Goal: Transaction & Acquisition: Subscribe to service/newsletter

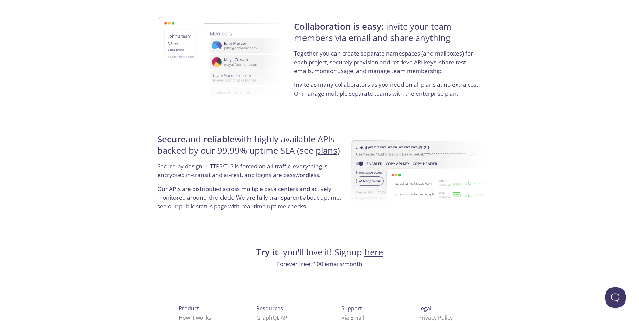
scroll to position [1219, 0]
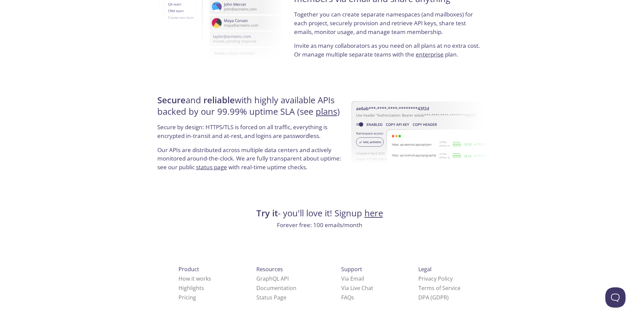
click at [376, 216] on link "here" at bounding box center [373, 213] width 19 height 12
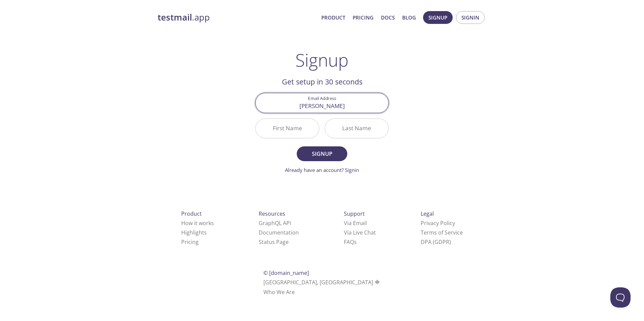
type input "[PERSON_NAME][EMAIL_ADDRESS][DOMAIN_NAME]"
click at [291, 133] on input "First Name" at bounding box center [287, 128] width 63 height 19
type input "[PERSON_NAME]"
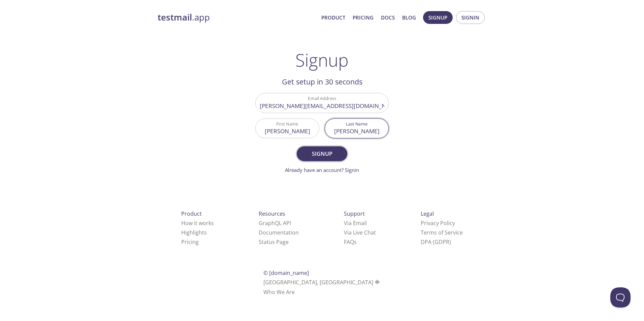
type input "[PERSON_NAME]"
click at [331, 152] on span "Signup" at bounding box center [322, 153] width 36 height 9
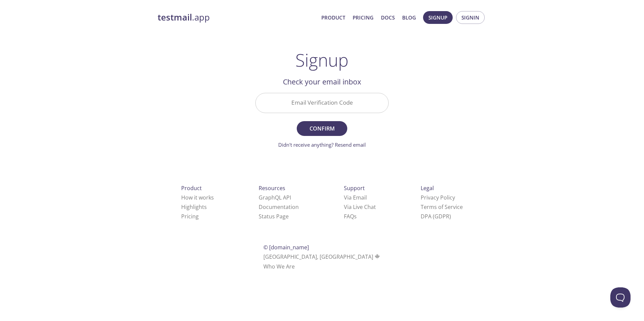
click at [364, 100] on input "Email Verification Code" at bounding box center [322, 102] width 133 height 19
paste input "Q1JX5TS"
type input "Q1JX5TS"
click at [488, 125] on div "testmail .app Product Pricing Docs Blog Signup Signin Signup Get setup in 30 se…" at bounding box center [322, 149] width 345 height 284
click at [336, 134] on button "Confirm" at bounding box center [322, 128] width 51 height 15
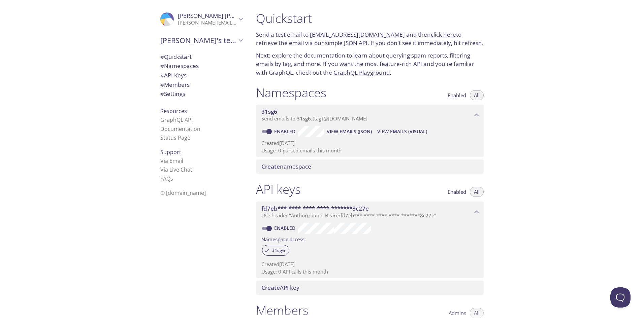
drag, startPoint x: 418, startPoint y: 144, endPoint x: 513, endPoint y: 124, distance: 96.8
click at [513, 124] on div "Quickstart Send a test email to [EMAIL_ADDRESS][DOMAIN_NAME] and then click her…" at bounding box center [447, 160] width 393 height 321
click at [172, 95] on span "# Settings" at bounding box center [172, 94] width 25 height 8
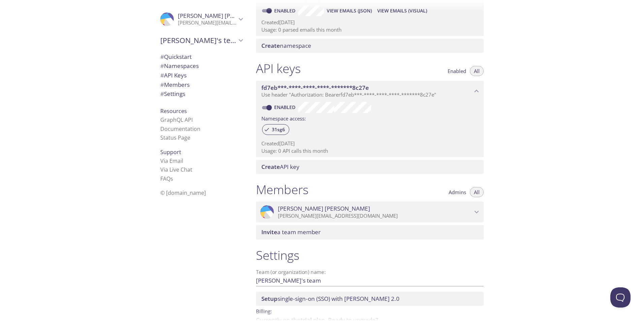
scroll to position [57, 0]
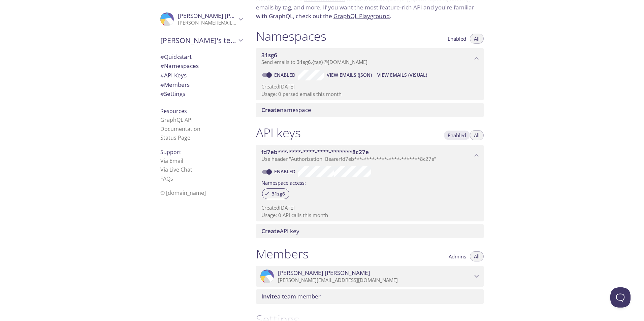
click at [452, 132] on button "Enabled" at bounding box center [457, 135] width 27 height 10
click at [478, 135] on span "All" at bounding box center [477, 135] width 6 height 0
click at [459, 135] on span "Enabled" at bounding box center [457, 135] width 19 height 0
click at [282, 92] on p "Usage: 0 parsed emails this month" at bounding box center [369, 94] width 217 height 7
click at [366, 77] on span "View Emails (JSON)" at bounding box center [349, 75] width 45 height 8
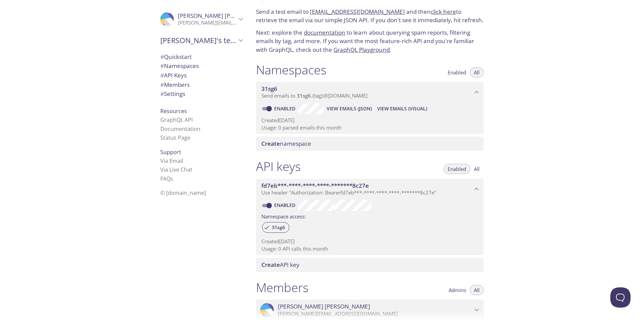
scroll to position [0, 0]
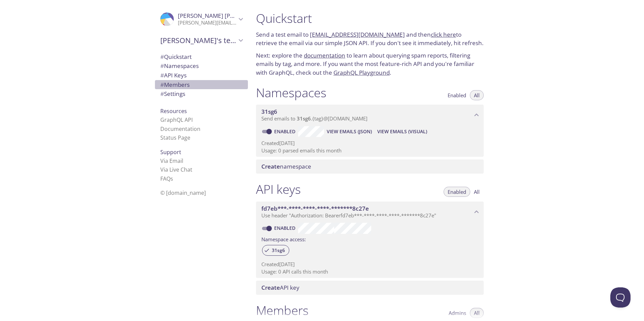
click at [180, 85] on span "# Members" at bounding box center [174, 85] width 29 height 8
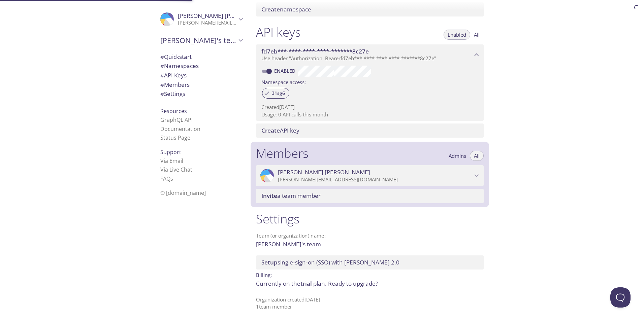
scroll to position [158, 0]
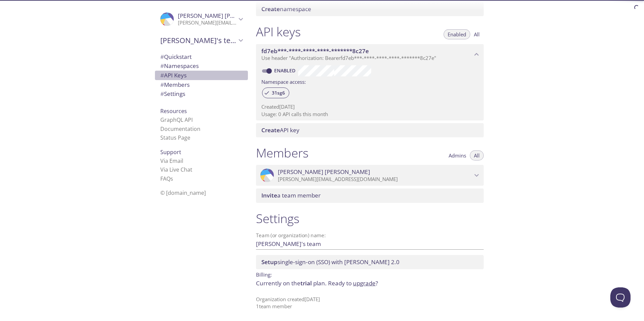
click at [179, 75] on span "# API Keys" at bounding box center [173, 75] width 26 height 8
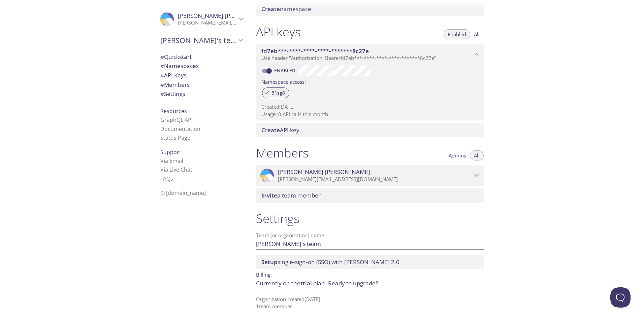
click at [179, 63] on span "# Namespaces" at bounding box center [179, 66] width 38 height 8
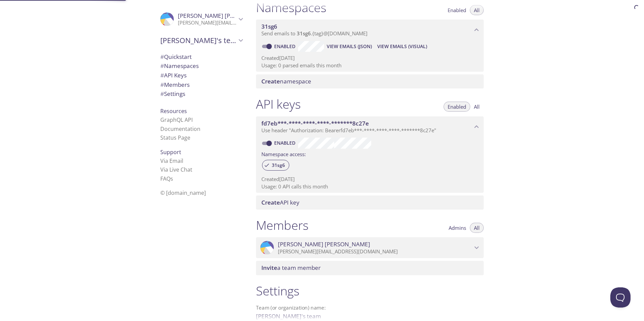
click at [180, 57] on span "# Quickstart" at bounding box center [175, 57] width 31 height 8
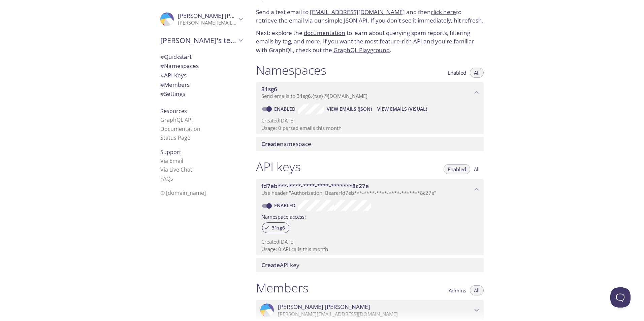
scroll to position [67, 0]
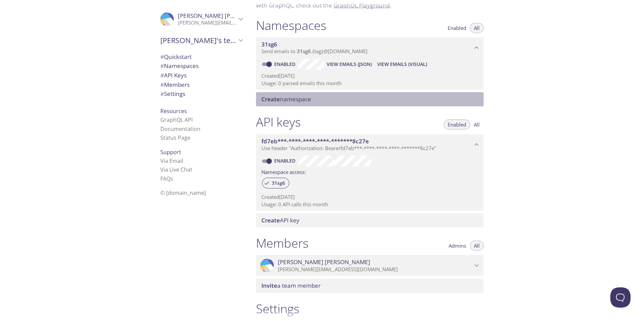
click at [296, 100] on span "Create namespace" at bounding box center [286, 99] width 50 height 8
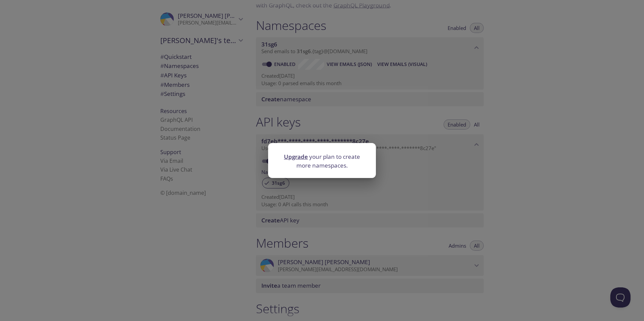
click at [500, 179] on div "Upgrade your plan to create more namespaces." at bounding box center [322, 160] width 644 height 321
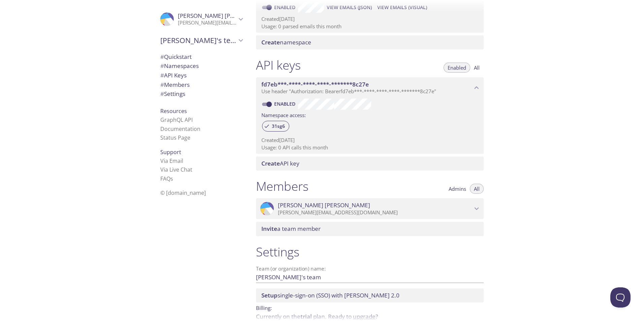
scroll to position [158, 0]
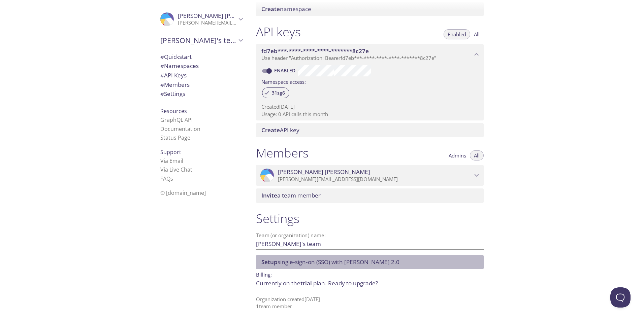
click at [310, 268] on div "Setup single-sign-on (SSO) with [PERSON_NAME] 2.0" at bounding box center [370, 262] width 228 height 14
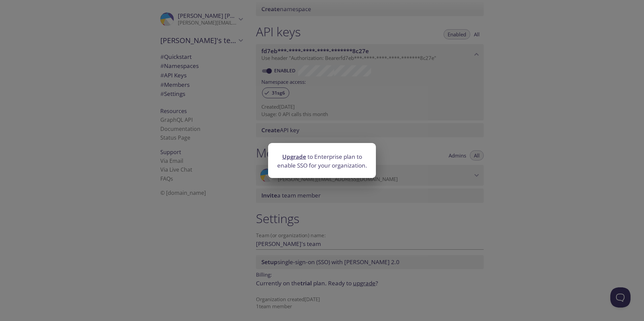
click at [296, 203] on div "Upgrade to Enterprise plan to enable SSO for your organization." at bounding box center [322, 160] width 644 height 321
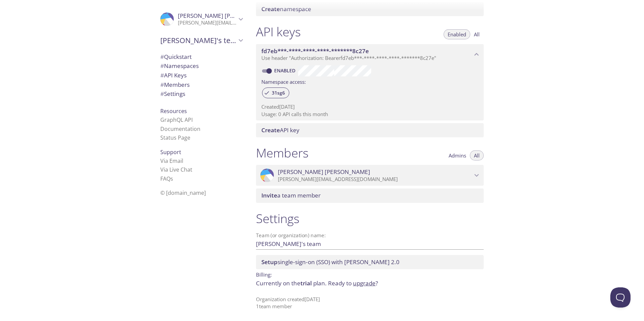
scroll to position [0, 0]
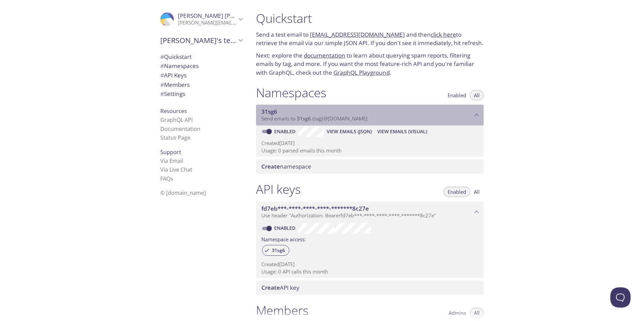
click at [289, 117] on span "Send emails to 31sg6 . {tag} @[DOMAIN_NAME]" at bounding box center [314, 118] width 106 height 7
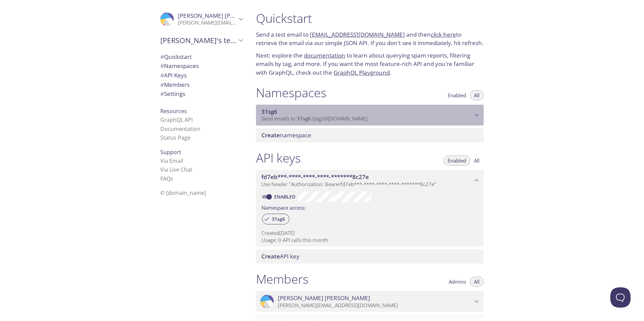
click at [289, 117] on span "Send emails to 31sg6 . {tag} @[DOMAIN_NAME]" at bounding box center [314, 118] width 106 height 7
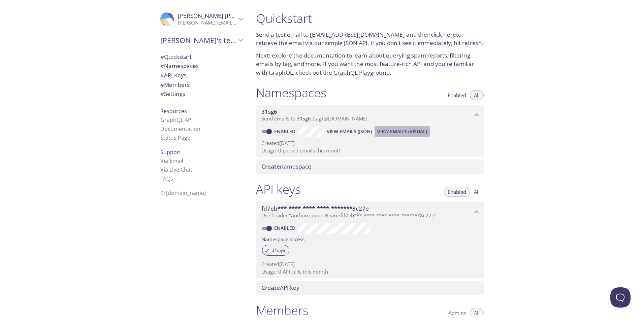
click at [396, 134] on span "View Emails (Visual)" at bounding box center [402, 132] width 50 height 8
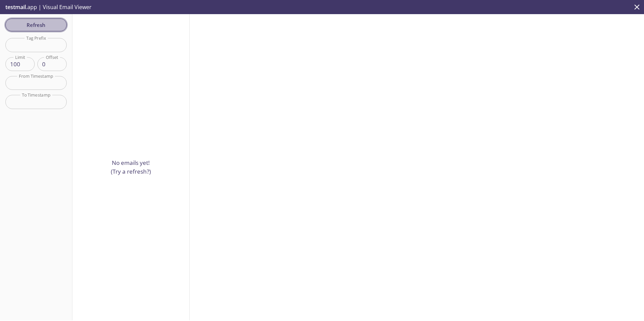
click at [43, 25] on span "Refresh" at bounding box center [36, 25] width 51 height 9
drag, startPoint x: 28, startPoint y: 4, endPoint x: 4, endPoint y: -12, distance: 29.2
click at [4, 0] on html ".cls-1 { fill: #6d5ca8; } .cls-2 { fill: #3fc191; } .cls-3 { fill: #3b4752; } .…" at bounding box center [322, 160] width 644 height 321
